Goal: Task Accomplishment & Management: Complete application form

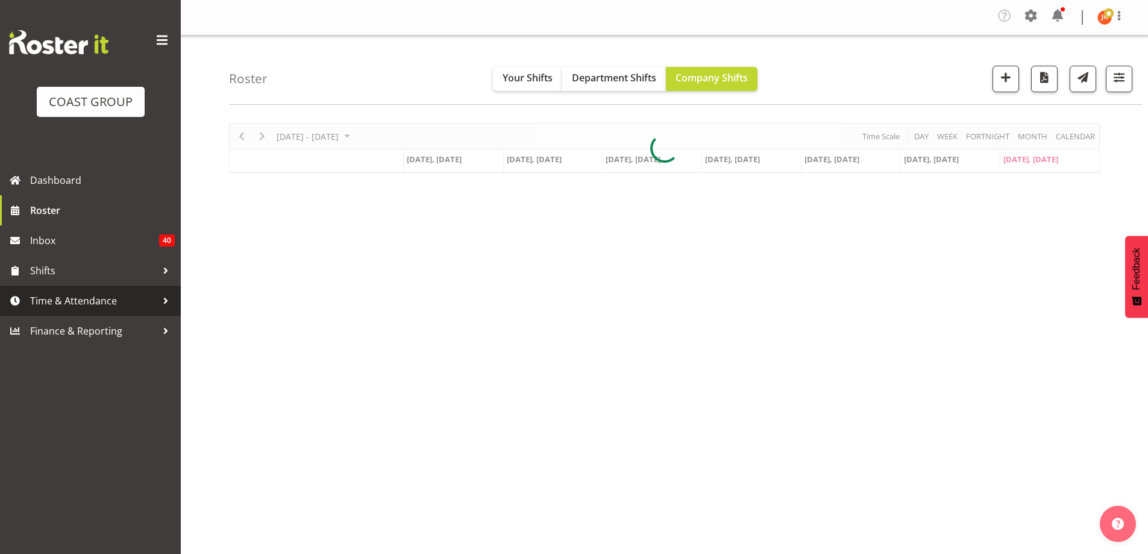
click at [77, 296] on span "Time & Attendance" at bounding box center [93, 301] width 126 height 18
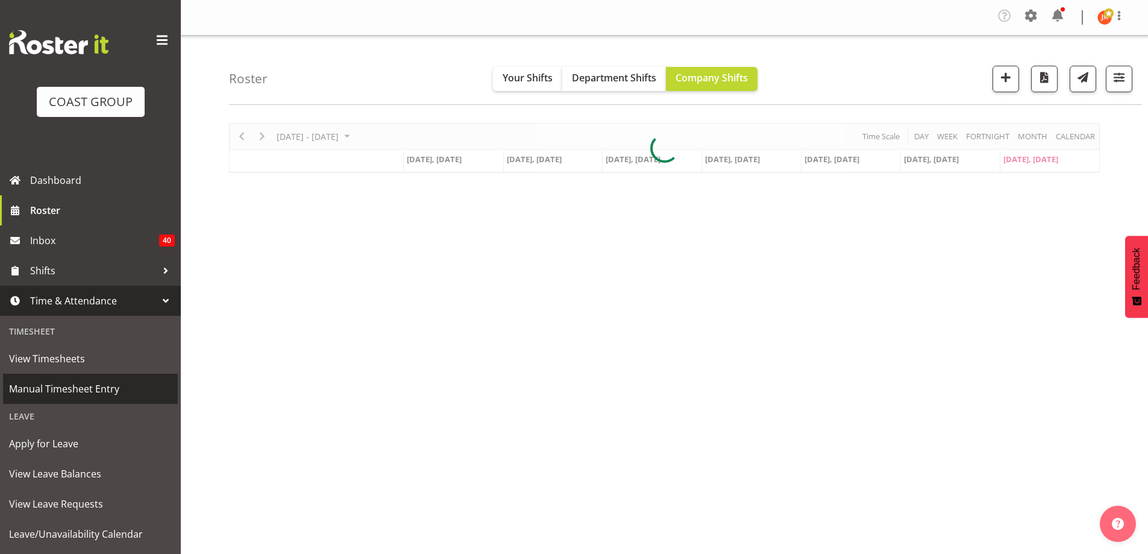
click at [70, 387] on span "Manual Timesheet Entry" at bounding box center [90, 388] width 163 height 18
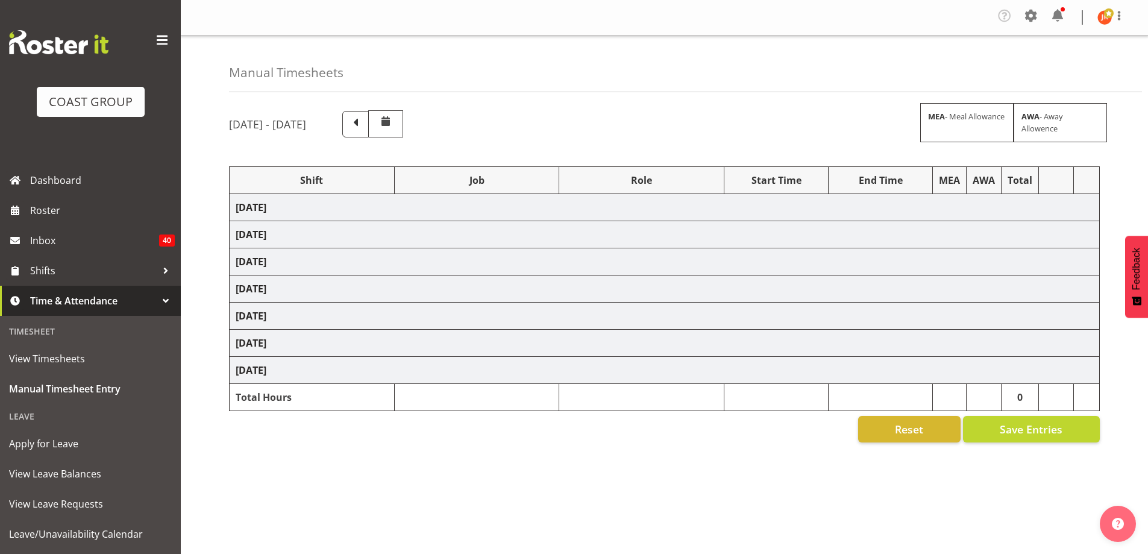
select select "39823"
select select "69"
select select "24997"
select select "9321"
select select "39823"
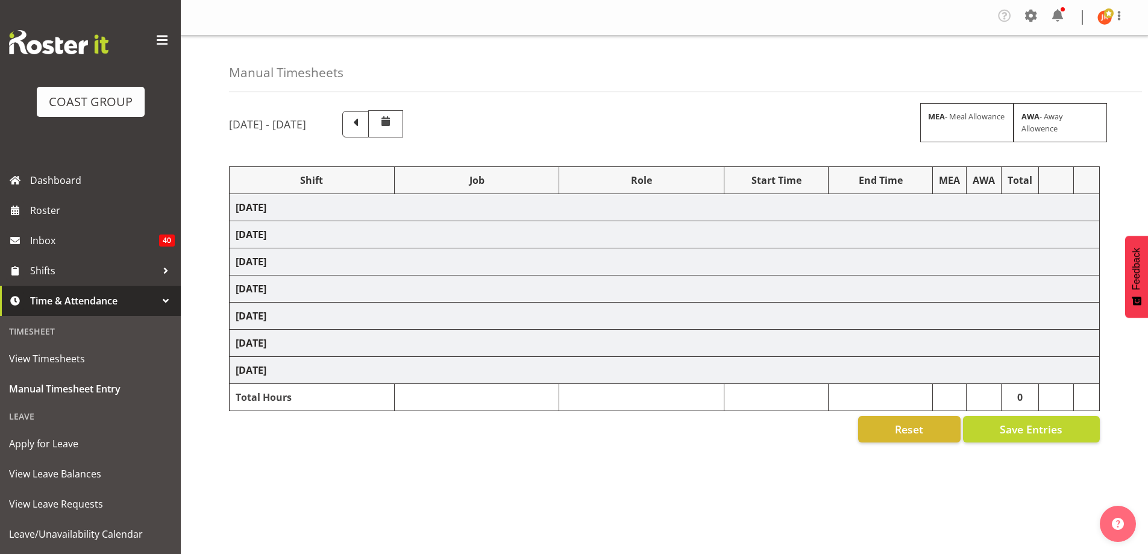
select select "69"
select select "39823"
select select "69"
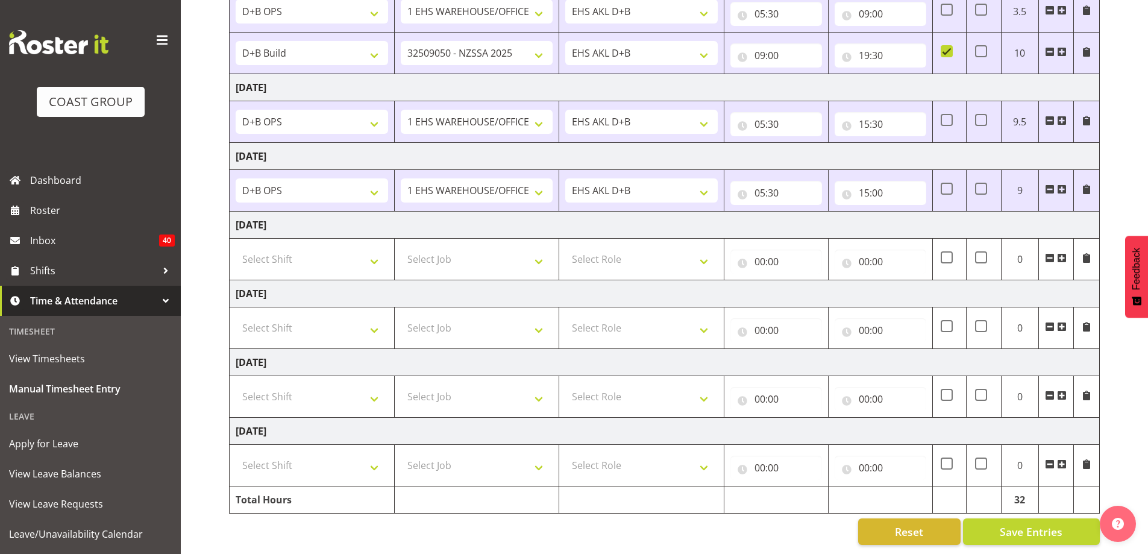
scroll to position [239, 0]
click at [374, 250] on select "Select Shift # Fieldays--Milwaukee. # Install Hutchwilco Boat Show at ASG. #AKL…" at bounding box center [312, 259] width 152 height 24
select select "39823"
click at [236, 247] on select "Select Shift # Fieldays--Milwaukee. # Install Hutchwilco Boat Show at ASG. #AKL…" at bounding box center [312, 259] width 152 height 24
click at [507, 253] on select "Select Job 1 Carlton Events 1 Carlton Hamilton 1 Carlton Wellington 1 EHS WAREH…" at bounding box center [477, 259] width 152 height 24
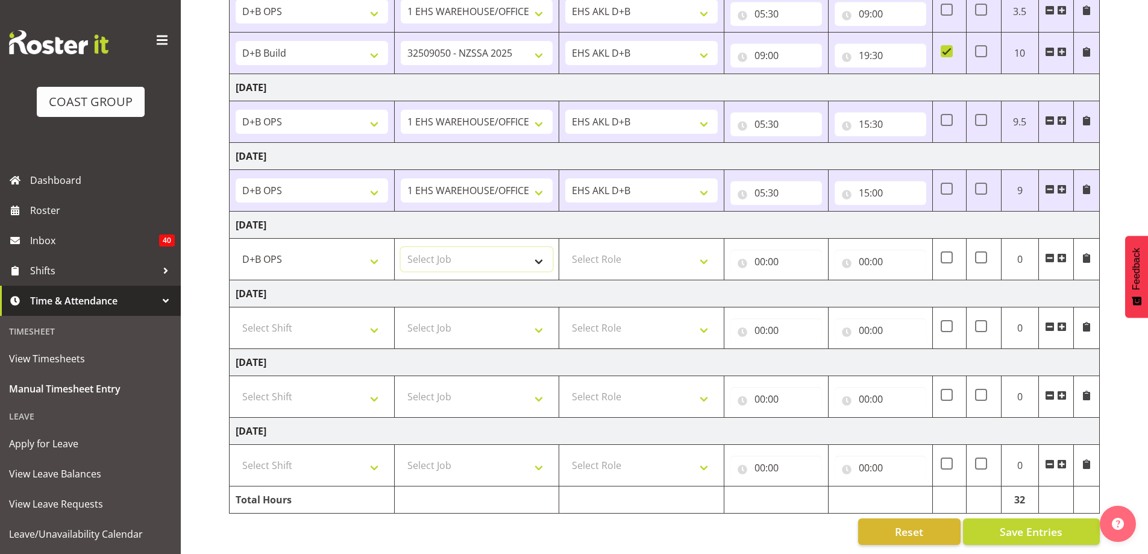
select select "69"
click at [401, 247] on select "Select Job 1 Carlton Events 1 Carlton Hamilton 1 Carlton Wellington 1 EHS WAREH…" at bounding box center [477, 259] width 152 height 24
click at [657, 251] on select "Select Role EHS AKL D+B" at bounding box center [641, 259] width 152 height 24
select select "194"
click at [565, 247] on select "Select Role EHS AKL D+B" at bounding box center [641, 259] width 152 height 24
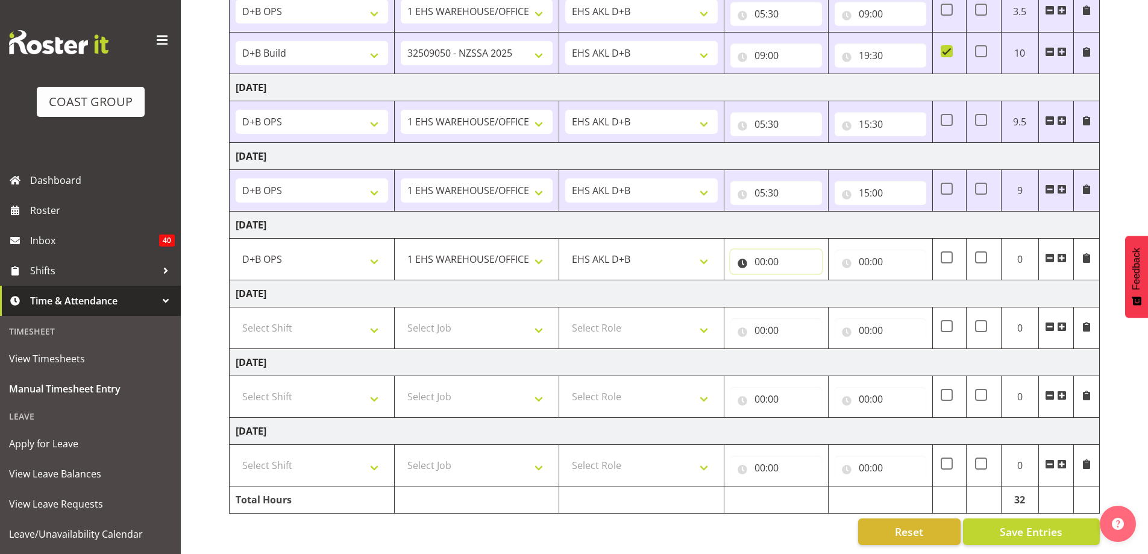
click at [761, 254] on input "00:00" at bounding box center [776, 261] width 92 height 24
click at [812, 286] on select "00 01 02 03 04 05 06 07 08 09 10 11 12 13 14 15 16 17 18 19 20 21 22 23" at bounding box center [812, 293] width 27 height 24
select select "7"
click at [799, 281] on select "00 01 02 03 04 05 06 07 08 09 10 11 12 13 14 15 16 17 18 19 20 21 22 23" at bounding box center [812, 293] width 27 height 24
type input "07:00"
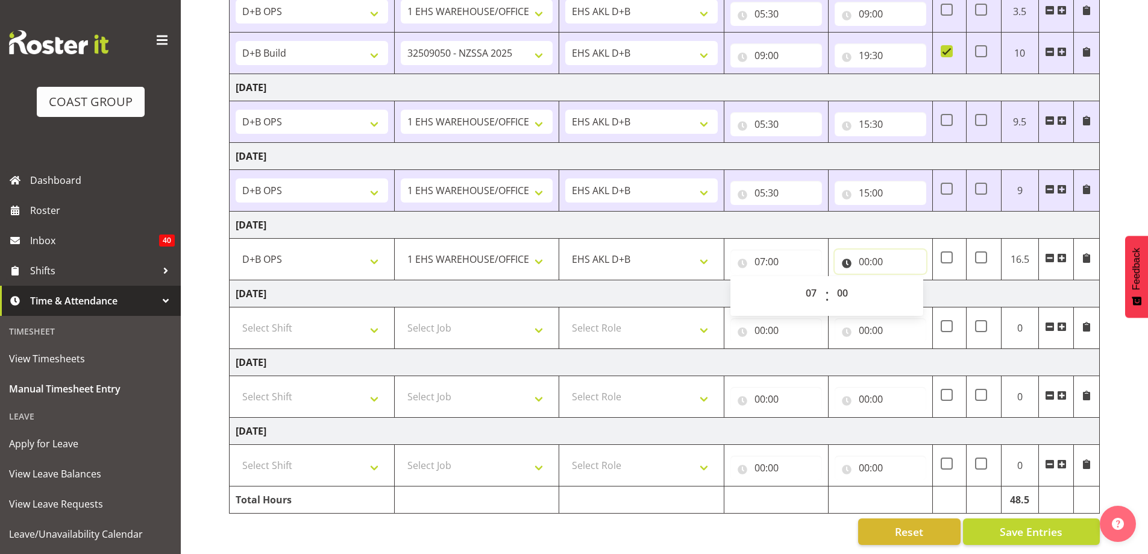
click at [864, 252] on input "00:00" at bounding box center [880, 261] width 92 height 24
click at [914, 286] on select "00 01 02 03 04 05 06 07 08 09 10 11 12 13 14 15 16 17 18 19 20 21 22 23" at bounding box center [916, 293] width 27 height 24
select select "15"
click at [903, 281] on select "00 01 02 03 04 05 06 07 08 09 10 11 12 13 14 15 16 17 18 19 20 21 22 23" at bounding box center [916, 293] width 27 height 24
type input "15:00"
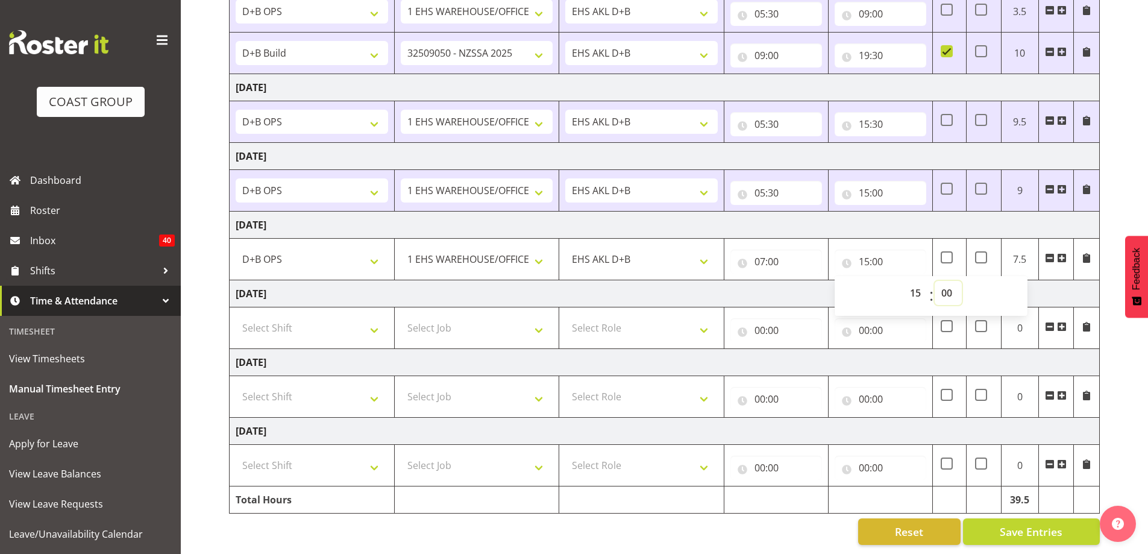
click at [941, 282] on select "00 01 02 03 04 05 06 07 08 09 10 11 12 13 14 15 16 17 18 19 20 21 22 23 24 25 2…" at bounding box center [947, 293] width 27 height 24
select select "30"
click at [934, 281] on select "00 01 02 03 04 05 06 07 08 09 10 11 12 13 14 15 16 17 18 19 20 21 22 23 24 25 2…" at bounding box center [947, 293] width 27 height 24
type input "15:30"
click at [1044, 287] on td "Sunday 7th September 2025" at bounding box center [665, 293] width 870 height 27
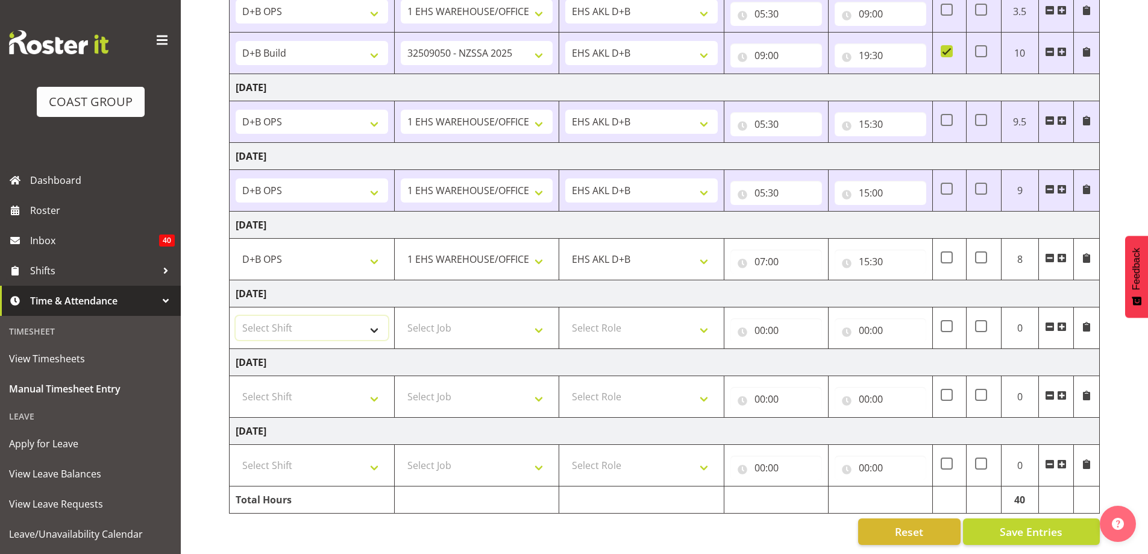
click at [373, 328] on select "Select Shift # Fieldays--Milwaukee. # Install Hutchwilco Boat Show at ASG. #AKL…" at bounding box center [312, 328] width 152 height 24
select select "40079"
click at [236, 316] on select "Select Shift # Fieldays--Milwaukee. # Install Hutchwilco Boat Show at ASG. #AKL…" at bounding box center [312, 328] width 152 height 24
click at [457, 318] on select "Select Job 1 Carlton Events 1 Carlton Hamilton 1 Carlton Wellington 1 EHS WAREH…" at bounding box center [477, 328] width 152 height 24
select select "10496"
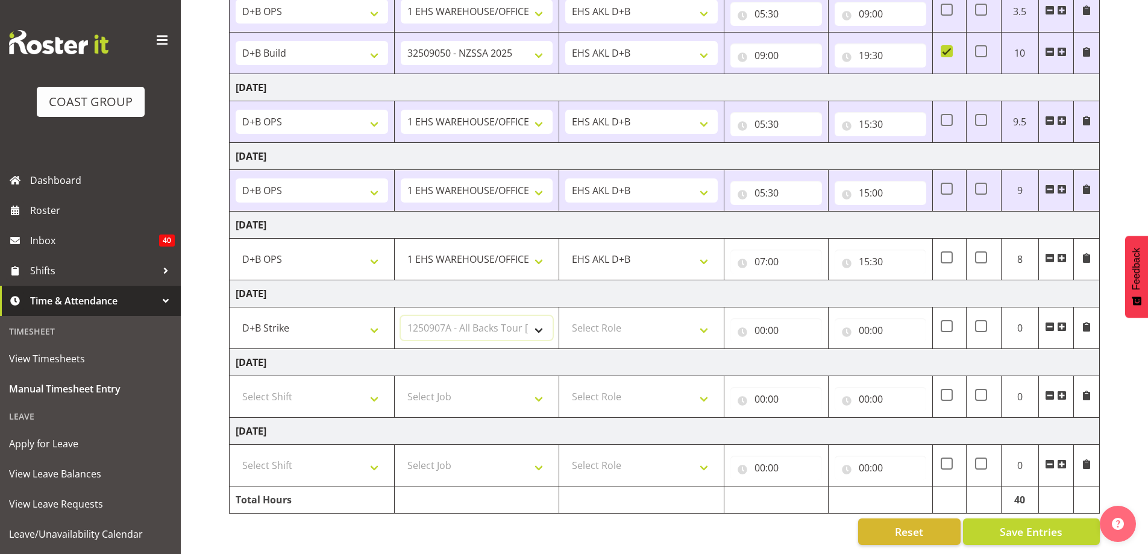
click at [401, 316] on select "Select Job 1 Carlton Events 1 Carlton Hamilton 1 Carlton Wellington 1 EHS WAREH…" at bounding box center [477, 328] width 152 height 24
click at [675, 321] on select "Select Role EHS AKL D+B" at bounding box center [641, 328] width 152 height 24
select select "194"
click at [565, 316] on select "Select Role EHS AKL D+B" at bounding box center [641, 328] width 152 height 24
click at [759, 321] on input "00:00" at bounding box center [776, 330] width 92 height 24
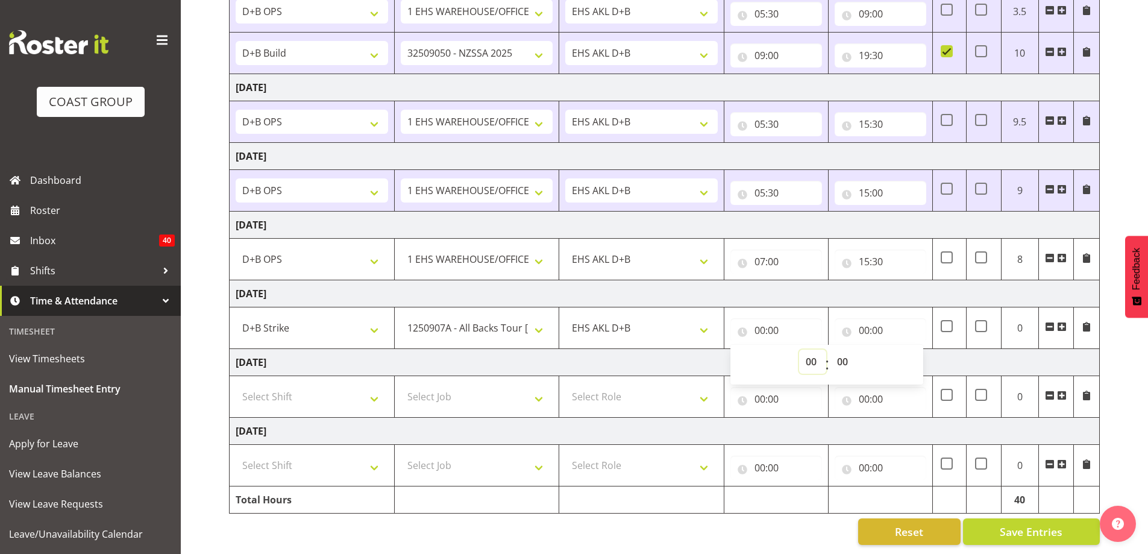
click at [814, 352] on select "00 01 02 03 04 05 06 07 08 09 10 11 12 13 14 15 16 17 18 19 20 21 22 23" at bounding box center [812, 361] width 27 height 24
select select "5"
click at [799, 349] on select "00 01 02 03 04 05 06 07 08 09 10 11 12 13 14 15 16 17 18 19 20 21 22 23" at bounding box center [812, 361] width 27 height 24
type input "05:00"
click at [841, 354] on select "00 01 02 03 04 05 06 07 08 09 10 11 12 13 14 15 16 17 18 19 20 21 22 23 24 25 2…" at bounding box center [843, 361] width 27 height 24
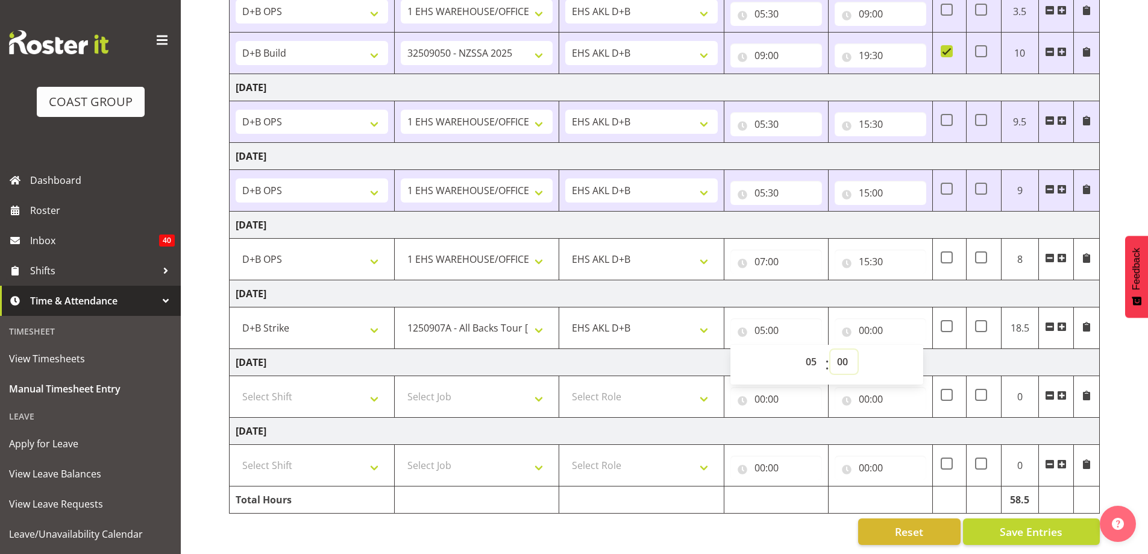
select select "30"
click at [830, 349] on select "00 01 02 03 04 05 06 07 08 09 10 11 12 13 14 15 16 17 18 19 20 21 22 23 24 25 2…" at bounding box center [843, 361] width 27 height 24
type input "05:30"
click at [863, 321] on input "00:00" at bounding box center [880, 330] width 92 height 24
click at [912, 357] on select "00 01 02 03 04 05 06 07 08 09 10 11 12 13 14 15 16 17 18 19 20 21 22 23" at bounding box center [916, 361] width 27 height 24
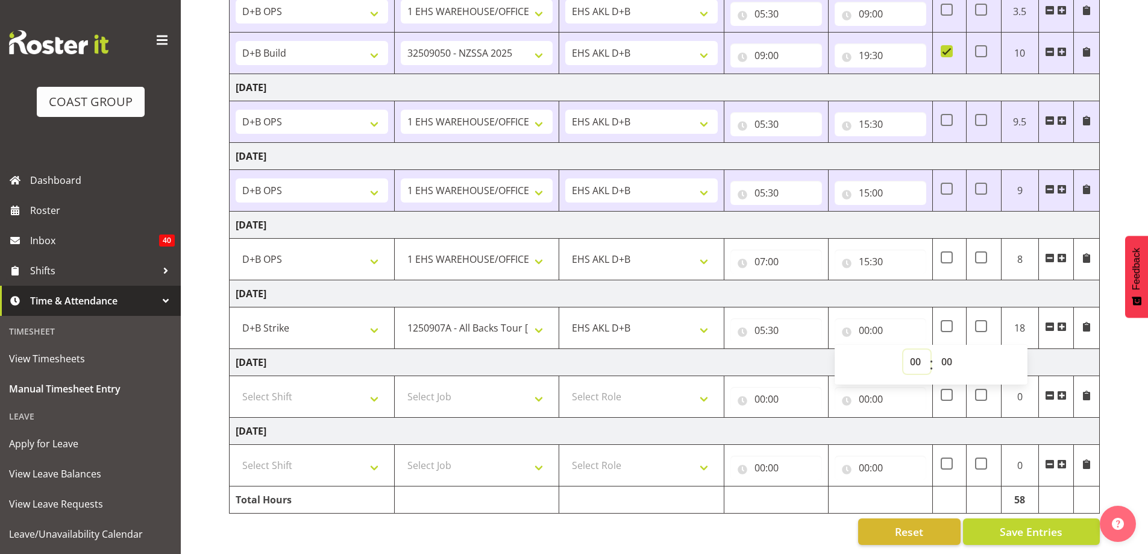
select select "12"
click at [903, 349] on select "00 01 02 03 04 05 06 07 08 09 10 11 12 13 14 15 16 17 18 19 20 21 22 23" at bounding box center [916, 361] width 27 height 24
type input "12:00"
click at [1063, 322] on span at bounding box center [1062, 327] width 10 height 10
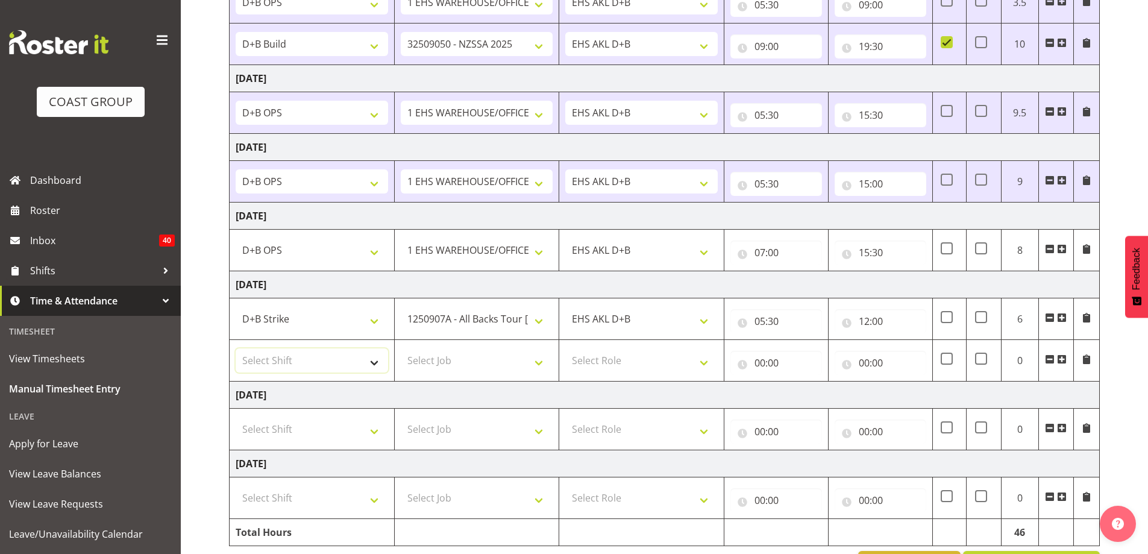
click at [337, 363] on select "Select Shift # Fieldays--Milwaukee. # Install Hutchwilco Boat Show at ASG. #AKL…" at bounding box center [312, 360] width 152 height 24
select select "39823"
click at [236, 348] on select "Select Shift # Fieldays--Milwaukee. # Install Hutchwilco Boat Show at ASG. #AKL…" at bounding box center [312, 360] width 152 height 24
click at [502, 367] on select "Select Job 1 Carlton Events 1 Carlton Hamilton 1 Carlton Wellington 1 EHS WAREH…" at bounding box center [477, 360] width 152 height 24
select select "69"
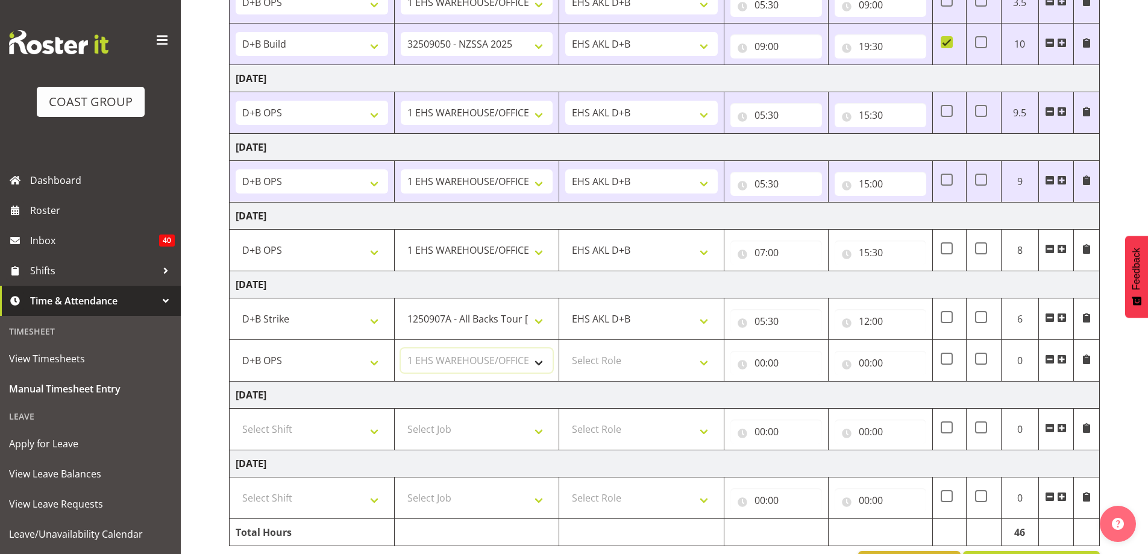
click at [401, 348] on select "Select Job 1 Carlton Events 1 Carlton Hamilton 1 Carlton Wellington 1 EHS WAREH…" at bounding box center [477, 360] width 152 height 24
click at [639, 358] on select "Select Role EHS AKL D+B" at bounding box center [641, 360] width 152 height 24
select select "194"
click at [565, 348] on select "Select Role EHS AKL D+B" at bounding box center [641, 360] width 152 height 24
click at [764, 366] on input "00:00" at bounding box center [776, 363] width 92 height 24
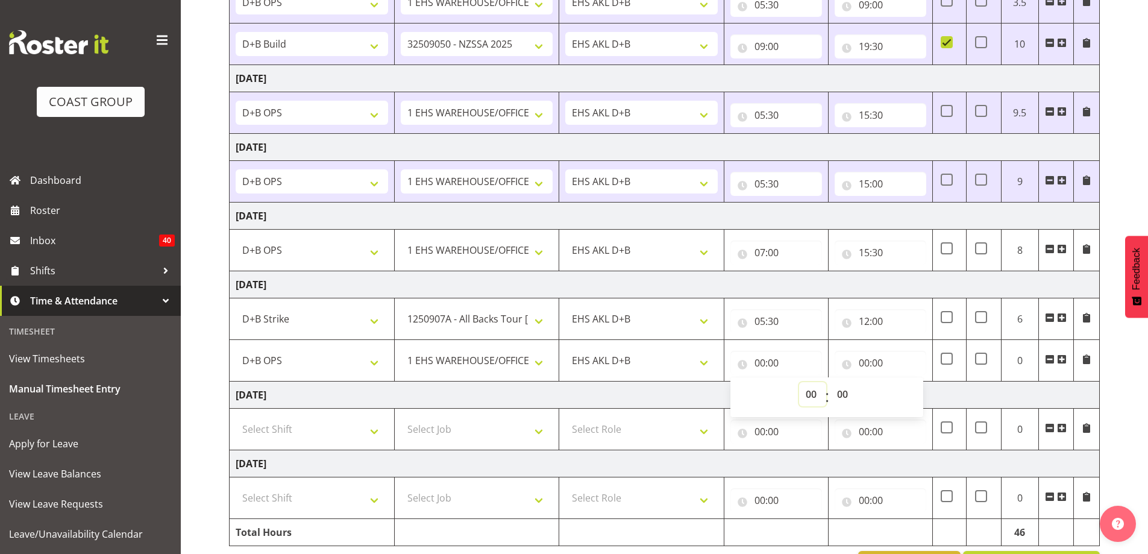
click at [811, 395] on select "00 01 02 03 04 05 06 07 08 09 10 11 12 13 14 15 16 17 18 19 20 21 22 23" at bounding box center [812, 394] width 27 height 24
select select "12"
click at [799, 382] on select "00 01 02 03 04 05 06 07 08 09 10 11 12 13 14 15 16 17 18 19 20 21 22 23" at bounding box center [812, 394] width 27 height 24
type input "12:00"
click at [867, 364] on input "00:00" at bounding box center [880, 363] width 92 height 24
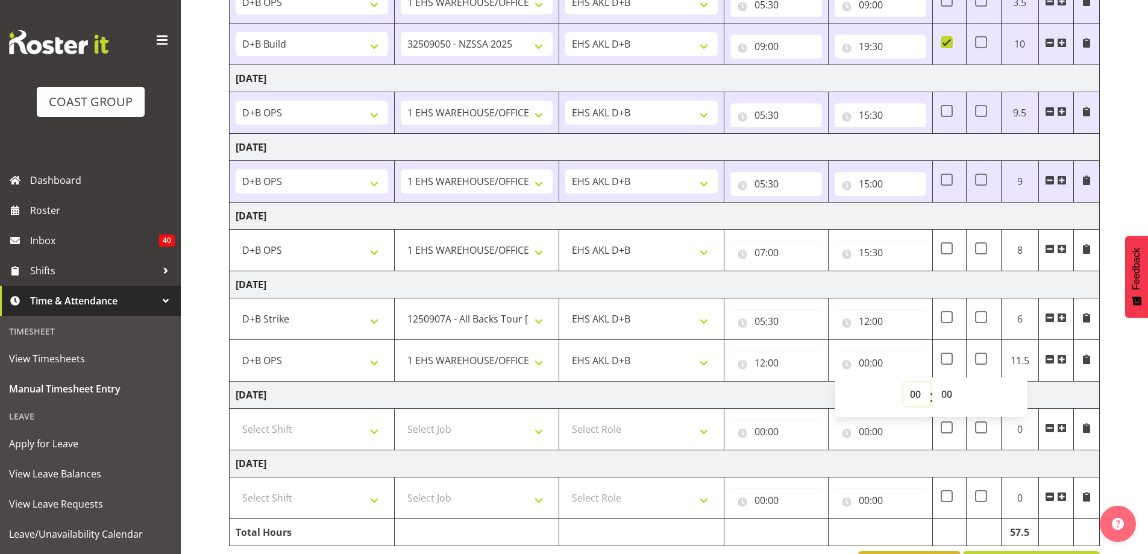
click at [915, 396] on select "00 01 02 03 04 05 06 07 08 09 10 11 12 13 14 15 16 17 18 19 20 21 22 23" at bounding box center [916, 394] width 27 height 24
select select "15"
click at [903, 382] on select "00 01 02 03 04 05 06 07 08 09 10 11 12 13 14 15 16 17 18 19 20 21 22 23" at bounding box center [916, 394] width 27 height 24
type input "15:00"
click at [1061, 358] on span at bounding box center [1062, 359] width 10 height 10
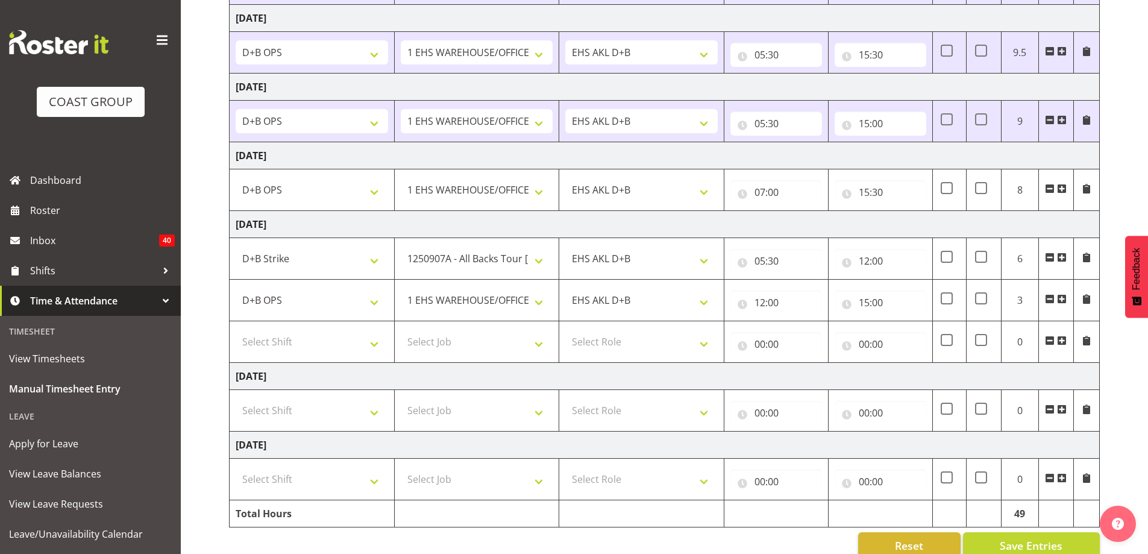
scroll to position [322, 0]
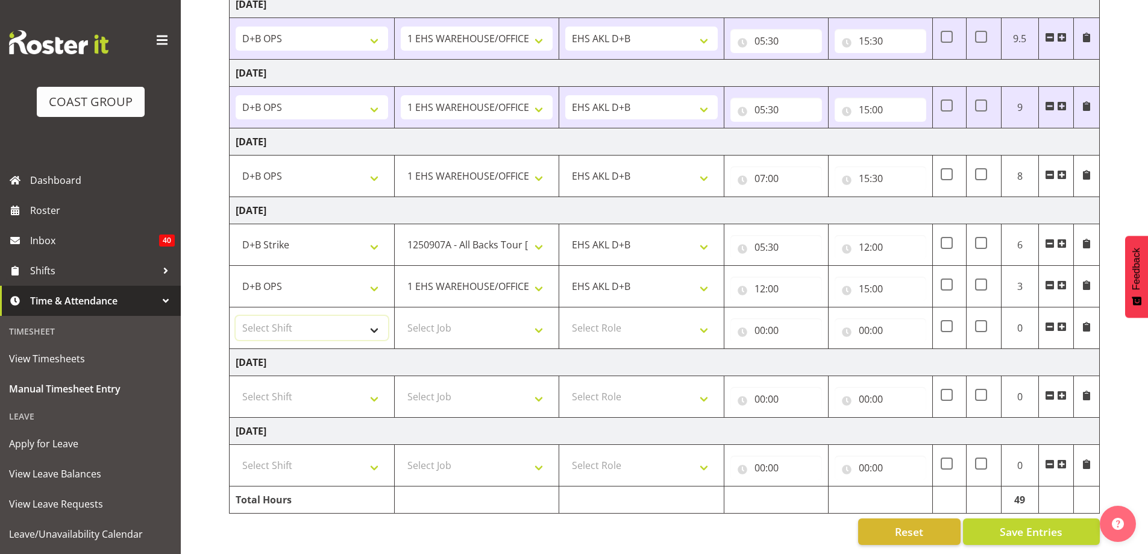
click at [372, 321] on select "Select Shift # Fieldays--Milwaukee. # Install Hutchwilco Boat Show at ASG. #AKL…" at bounding box center [312, 328] width 152 height 24
click at [868, 280] on input "15:00" at bounding box center [880, 288] width 92 height 24
click at [920, 316] on select "00 01 02 03 04 05 06 07 08 09 10 11 12 13 14 15 16 17 18 19 20 21 22 23" at bounding box center [916, 320] width 27 height 24
select select "17"
click at [903, 308] on select "00 01 02 03 04 05 06 07 08 09 10 11 12 13 14 15 16 17 18 19 20 21 22 23" at bounding box center [916, 320] width 27 height 24
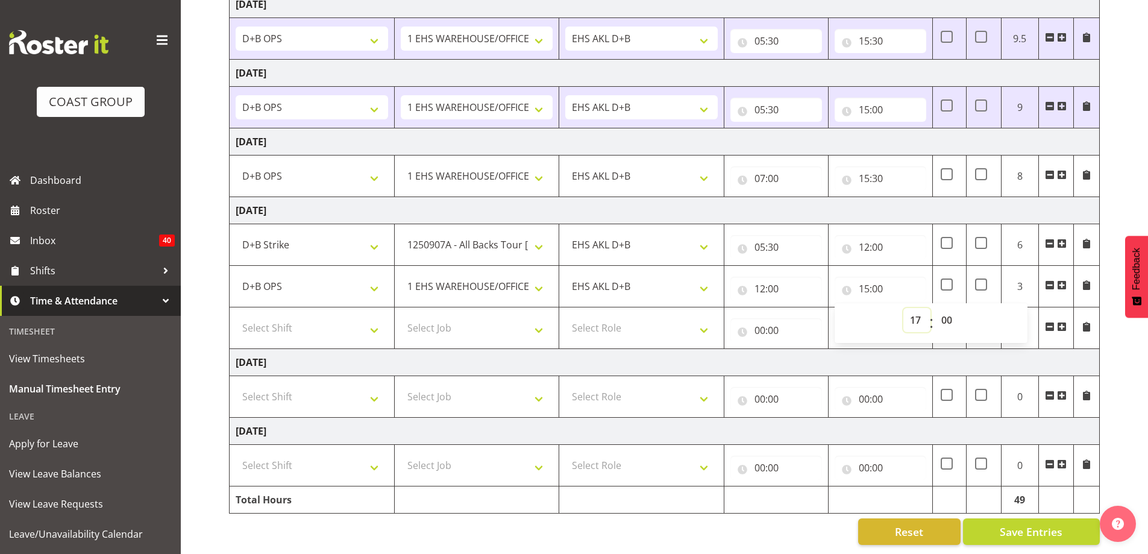
type input "17:00"
click at [367, 321] on select "Select Shift # Fieldays--Milwaukee. # Install Hutchwilco Boat Show at ASG. #AKL…" at bounding box center [312, 328] width 152 height 24
select select "78571"
click at [236, 316] on select "Select Shift # Fieldays--Milwaukee. # Install Hutchwilco Boat Show at ASG. #AKL…" at bounding box center [312, 328] width 152 height 24
click at [537, 322] on select "Select Job 1 Carlton Events 1 Carlton Hamilton 1 Carlton Wellington 1 EHS WAREH…" at bounding box center [477, 328] width 152 height 24
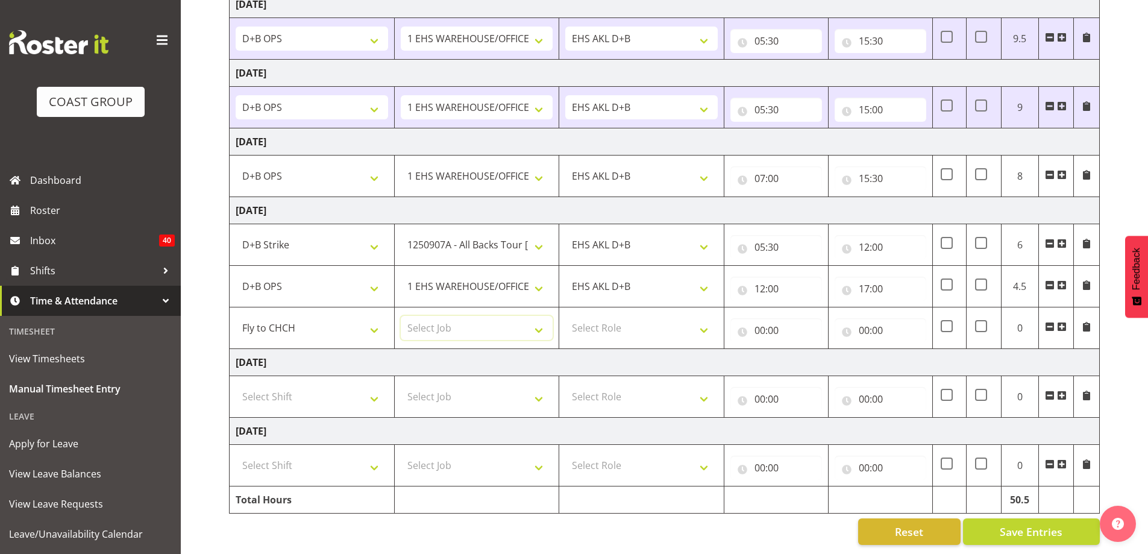
select select "9202"
click at [401, 316] on select "Select Job 1 Carlton Events 1 Carlton Hamilton 1 Carlton Wellington 1 EHS WAREH…" at bounding box center [477, 328] width 152 height 24
click at [643, 316] on select "Select Role EHS AKL D+B" at bounding box center [641, 328] width 152 height 24
select select "194"
click at [565, 316] on select "Select Role EHS AKL D+B" at bounding box center [641, 328] width 152 height 24
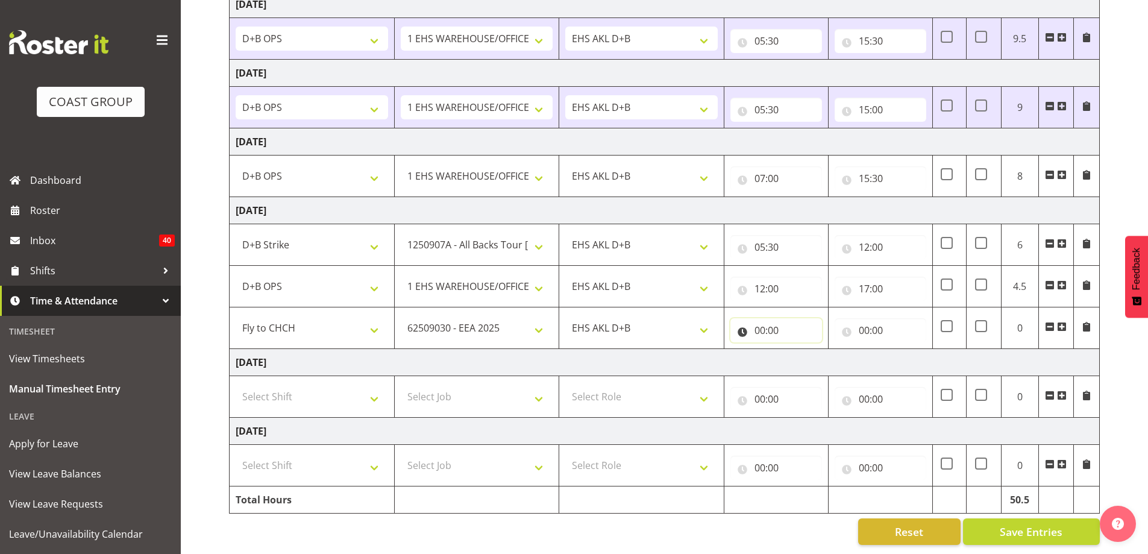
click at [760, 319] on input "00:00" at bounding box center [776, 330] width 92 height 24
click at [808, 352] on select "00 01 02 03 04 05 06 07 08 09 10 11 12 13 14 15 16 17 18 19 20 21 22 23" at bounding box center [812, 361] width 27 height 24
select select "17"
click at [799, 349] on select "00 01 02 03 04 05 06 07 08 09 10 11 12 13 14 15 16 17 18 19 20 21 22 23" at bounding box center [812, 361] width 27 height 24
type input "17:00"
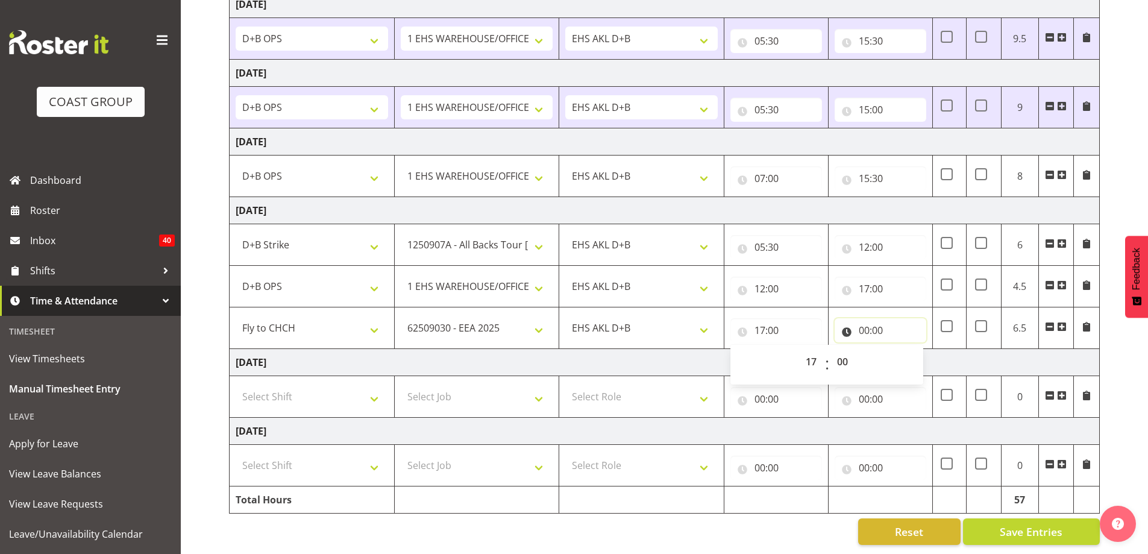
click at [863, 319] on input "00:00" at bounding box center [880, 330] width 92 height 24
click at [911, 349] on select "00 01 02 03 04 05 06 07 08 09 10 11 12 13 14 15 16 17 18 19 20 21 22 23" at bounding box center [916, 361] width 27 height 24
select select "20"
click at [903, 349] on select "00 01 02 03 04 05 06 07 08 09 10 11 12 13 14 15 16 17 18 19 20 21 22 23" at bounding box center [916, 361] width 27 height 24
type input "20:00"
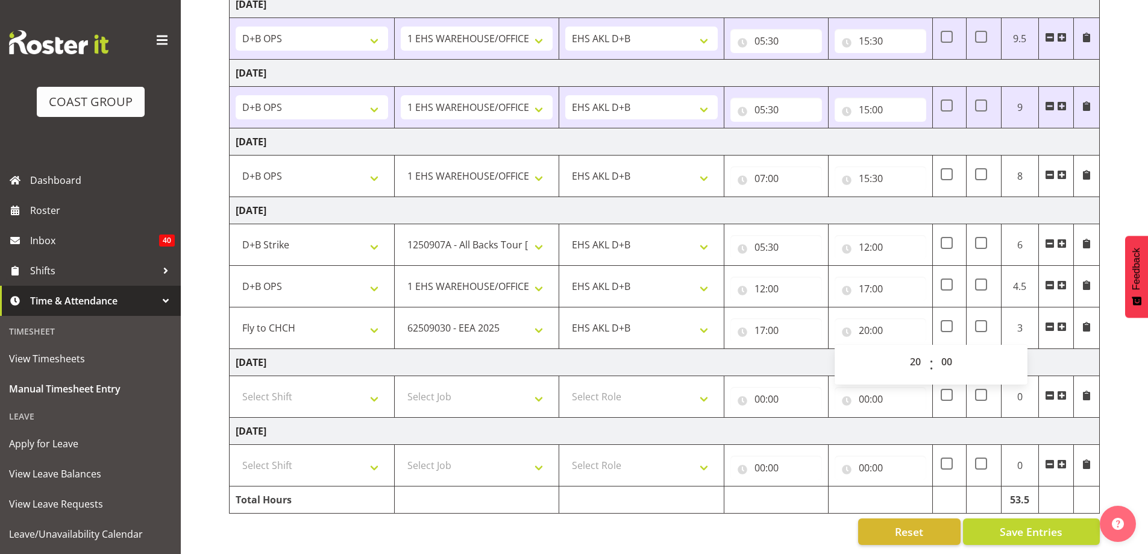
click at [742, 358] on td "Monday 8th September 2025" at bounding box center [665, 362] width 870 height 27
click at [996, 521] on button "Save Entries" at bounding box center [1031, 531] width 137 height 27
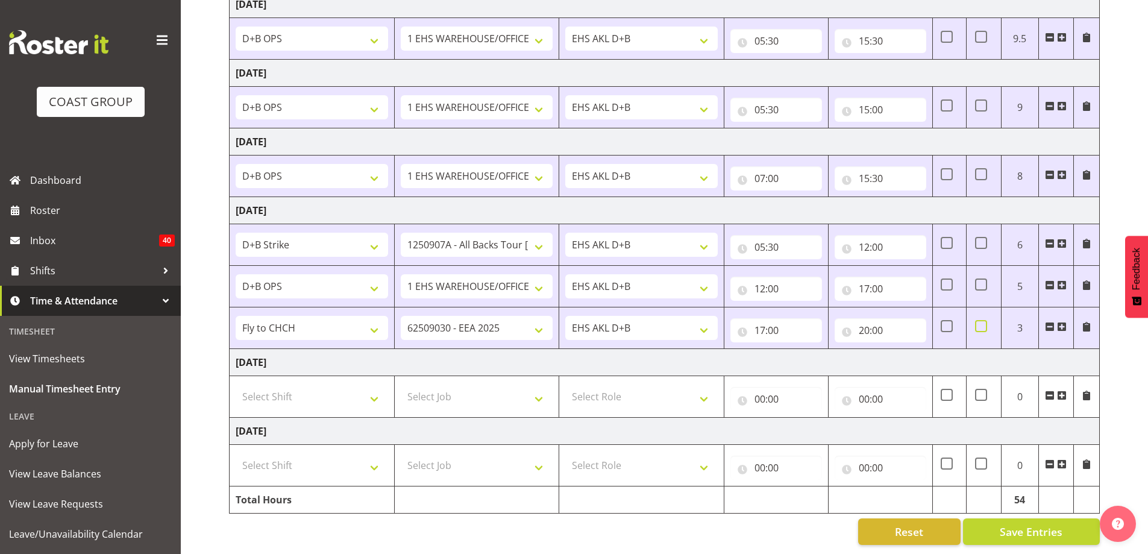
click at [979, 320] on span at bounding box center [981, 326] width 12 height 12
click at [979, 322] on input "checkbox" at bounding box center [979, 326] width 8 height 8
checkbox input "true"
click at [1045, 523] on span "Save Entries" at bounding box center [1030, 531] width 63 height 16
